Goal: Task Accomplishment & Management: Use online tool/utility

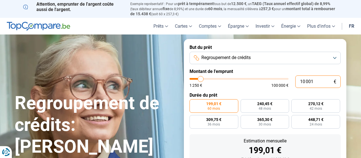
click at [315, 80] on input "10 001" at bounding box center [318, 81] width 45 height 12
type input "1 000"
type input "1250"
type input "100"
type input "1250"
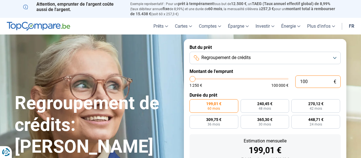
type input "10"
type input "1250"
type input "1"
type input "1250"
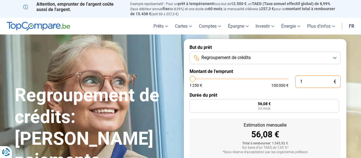
type input "1 250"
type input "1250"
radio input "true"
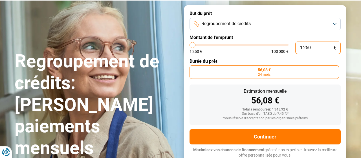
scroll to position [34, 0]
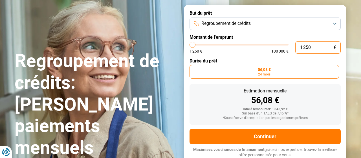
type input "125"
type input "1250"
type input "12"
type input "1250"
type input "1"
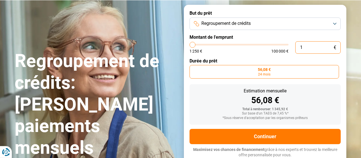
type input "1250"
type input "1 250"
type input "1250"
type input "125"
type input "1250"
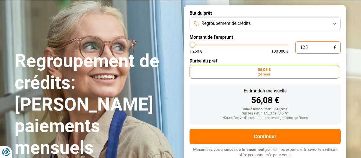
type input "12"
type input "1250"
type input "1"
type input "1250"
type input "1 250"
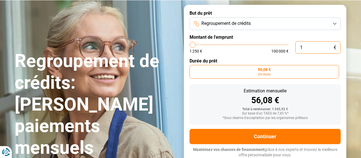
type input "1250"
type input "12 505"
type input "12500"
type input "1 250"
type input "1250"
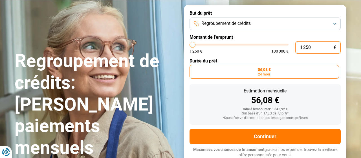
type input "125"
type input "1250"
type input "1 250"
type input "1250"
type input "1 500"
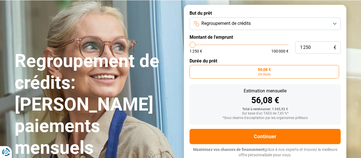
type input "1500"
type input "1 750"
type input "1750"
type input "2 000"
type input "2000"
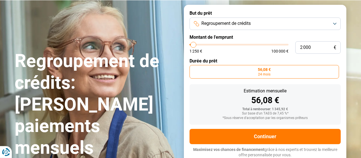
type input "1 250"
type input "1250"
type input "2 000"
type input "2000"
type input "6 250"
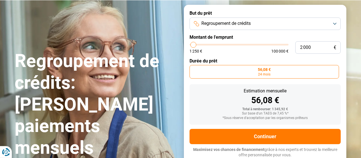
type input "6250"
type input "13 250"
type input "13250"
type input "16 750"
type input "16750"
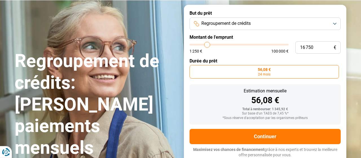
type input "19 750"
type input "19750"
type input "22 500"
type input "22500"
type input "24 000"
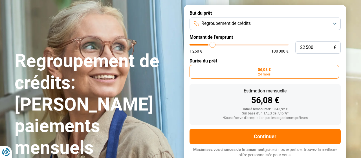
type input "24000"
type input "25 250"
type input "25250"
type input "27 500"
type input "27500"
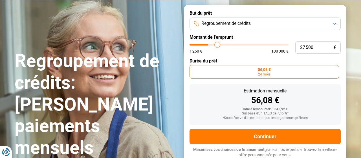
type input "30 250"
type input "30250"
type input "33 750"
type input "33750"
type input "38 750"
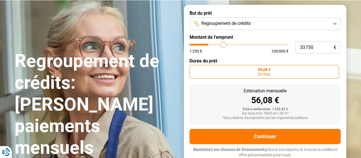
type input "38750"
type input "41 250"
type input "41250"
type input "42 250"
type input "42250"
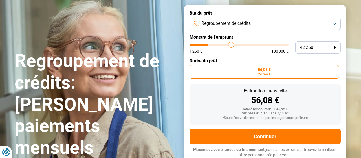
type input "43 250"
type input "43250"
type input "43 500"
type input "43500"
type input "43 250"
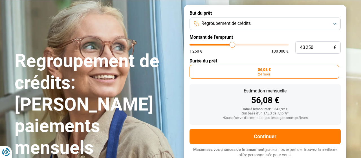
type input "43250"
type input "43 000"
type input "43000"
type input "42 750"
type input "42750"
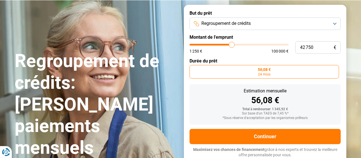
type input "42 500"
type input "42500"
type input "42 250"
type input "42250"
type input "41 250"
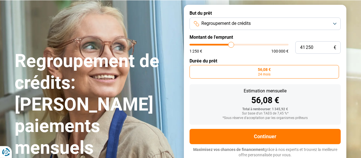
type input "41250"
type input "39 250"
type input "39250"
type input "38 750"
type input "38750"
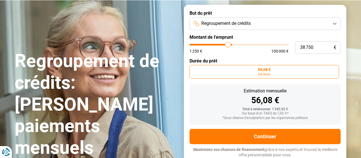
type input "37 250"
type input "37250"
type input "36 000"
type input "36000"
type input "35 500"
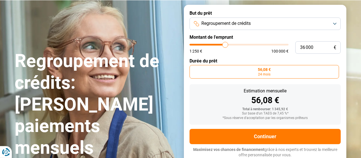
type input "35500"
type input "35 250"
type input "35250"
type input "35 000"
type input "35000"
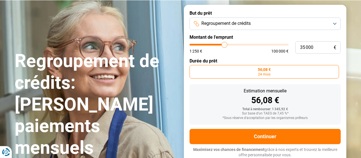
type input "33 500"
type input "33500"
type input "32 500"
type input "32500"
type input "32 250"
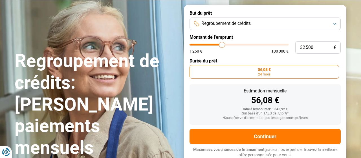
type input "32250"
type input "32 000"
type input "32000"
type input "30 500"
type input "30500"
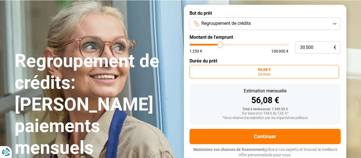
type input "29 750"
type input "29750"
type input "29 250"
type input "29250"
type input "29 000"
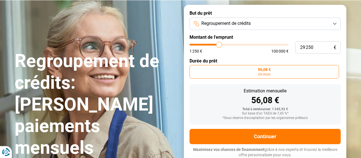
type input "29000"
type input "28 750"
type input "28750"
type input "28 500"
type input "28500"
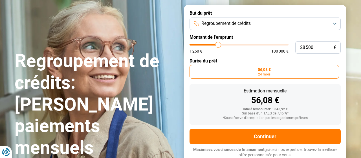
type input "28 250"
type input "28250"
type input "28 000"
type input "28000"
type input "26 500"
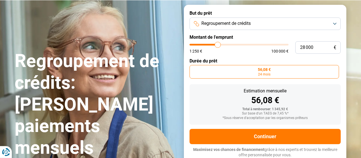
type input "26500"
type input "26 000"
type input "26000"
type input "25 500"
type input "25500"
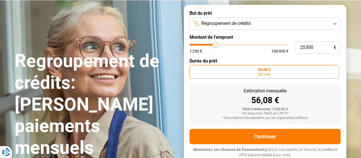
type input "25 000"
type input "25000"
type input "24 750"
type input "24750"
type input "24 500"
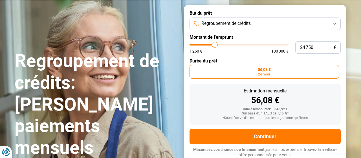
type input "24500"
type input "24 000"
type input "24000"
type input "23 750"
type input "23750"
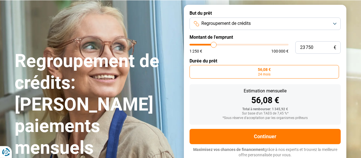
type input "23 500"
type input "23500"
type input "23 250"
type input "23250"
type input "22 750"
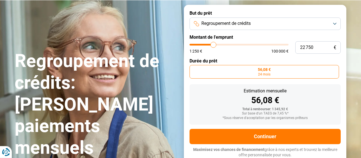
type input "22750"
type input "22 250"
type input "22250"
type input "22 000"
type input "22000"
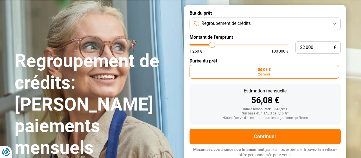
type input "21 500"
type input "21500"
type input "21 250"
type input "21250"
type input "21 000"
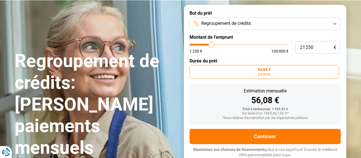
type input "21000"
type input "20 750"
type input "20750"
type input "19 750"
type input "19750"
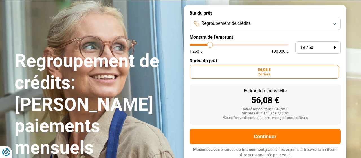
type input "19 500"
type input "19500"
type input "19 000"
type input "19000"
type input "18 250"
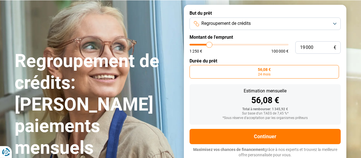
type input "18250"
type input "18 000"
type input "18000"
type input "17 750"
type input "17750"
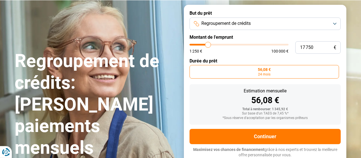
type input "17 500"
type input "17500"
type input "17 000"
type input "17000"
type input "16 750"
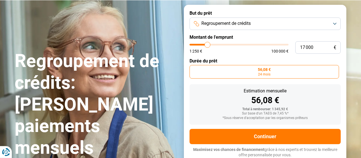
type input "16750"
type input "16 500"
type input "16500"
type input "16 250"
type input "16250"
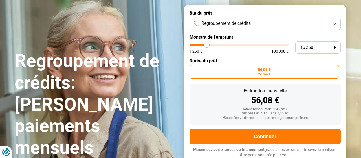
type input "16 000"
type input "16000"
type input "15 750"
type input "15750"
type input "15 500"
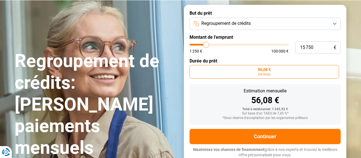
type input "15500"
type input "15 250"
type input "15250"
type input "15 000"
drag, startPoint x: 192, startPoint y: 46, endPoint x: 206, endPoint y: 49, distance: 14.5
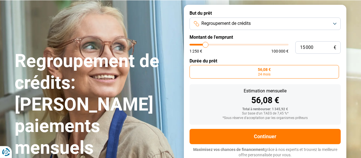
type input "15000"
click at [206, 45] on input "range" at bounding box center [239, 45] width 99 height 2
radio input "false"
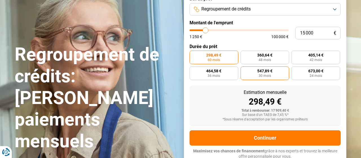
scroll to position [50, 0]
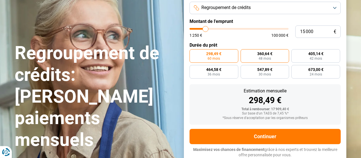
click at [267, 57] on span "48 mois" at bounding box center [265, 58] width 12 height 3
click at [245, 53] on input "360,64 € 48 mois" at bounding box center [243, 51] width 4 height 4
radio input "true"
